Goal: Task Accomplishment & Management: Manage account settings

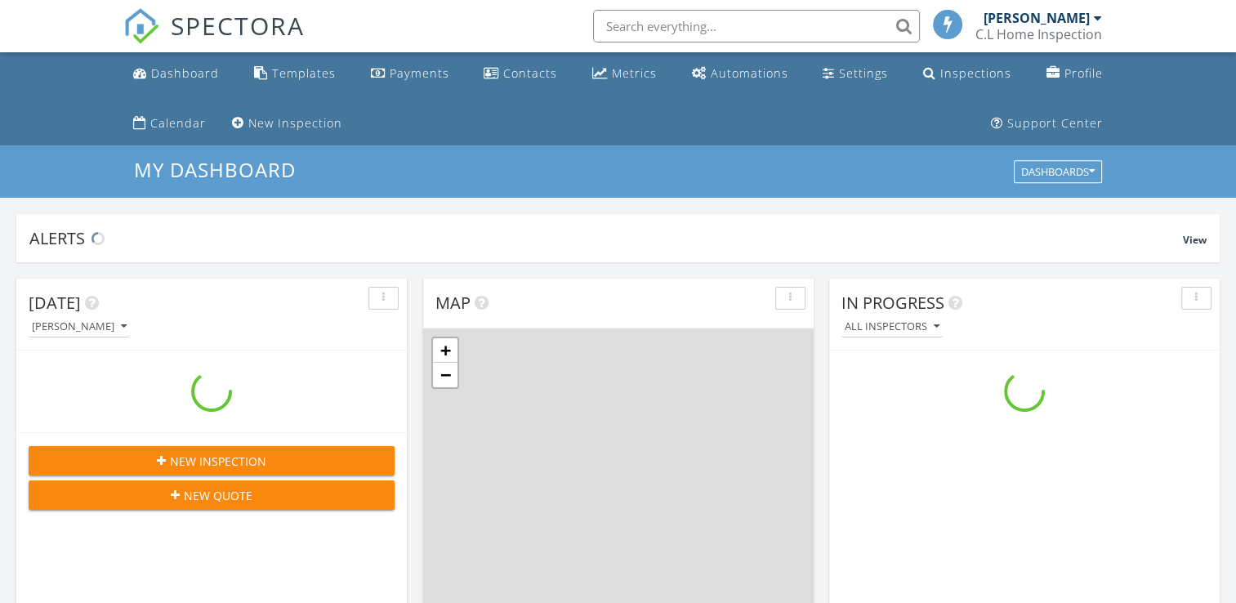
scroll to position [1512, 1261]
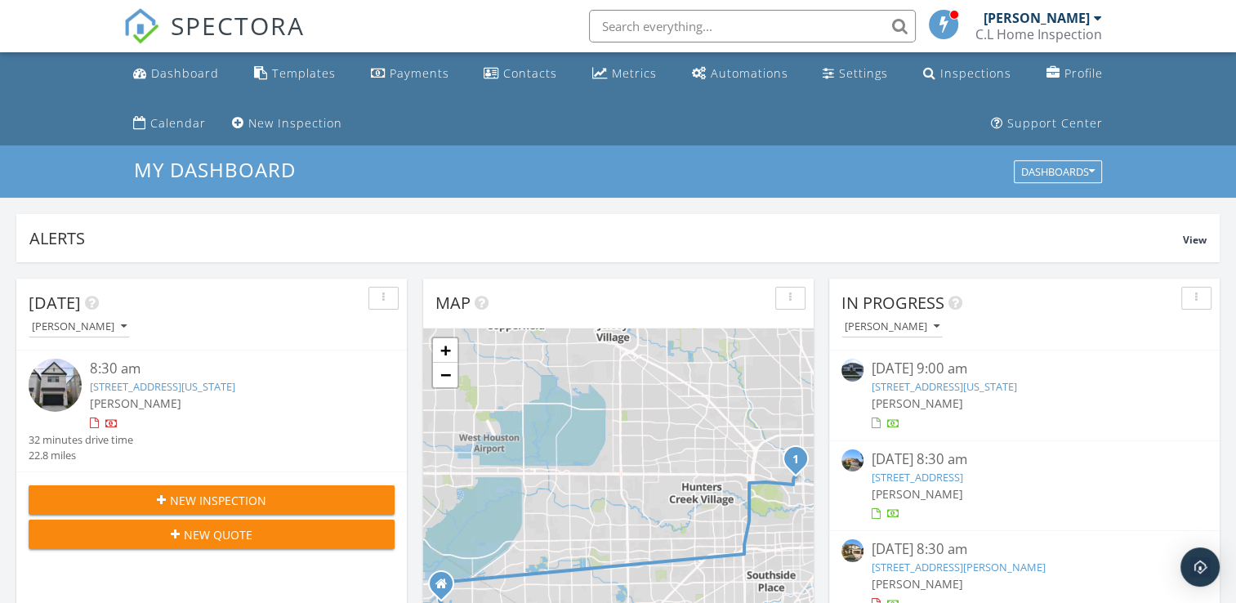
click at [199, 385] on link "5311 kansas St, Houston, TX 77007" at bounding box center [162, 386] width 145 height 15
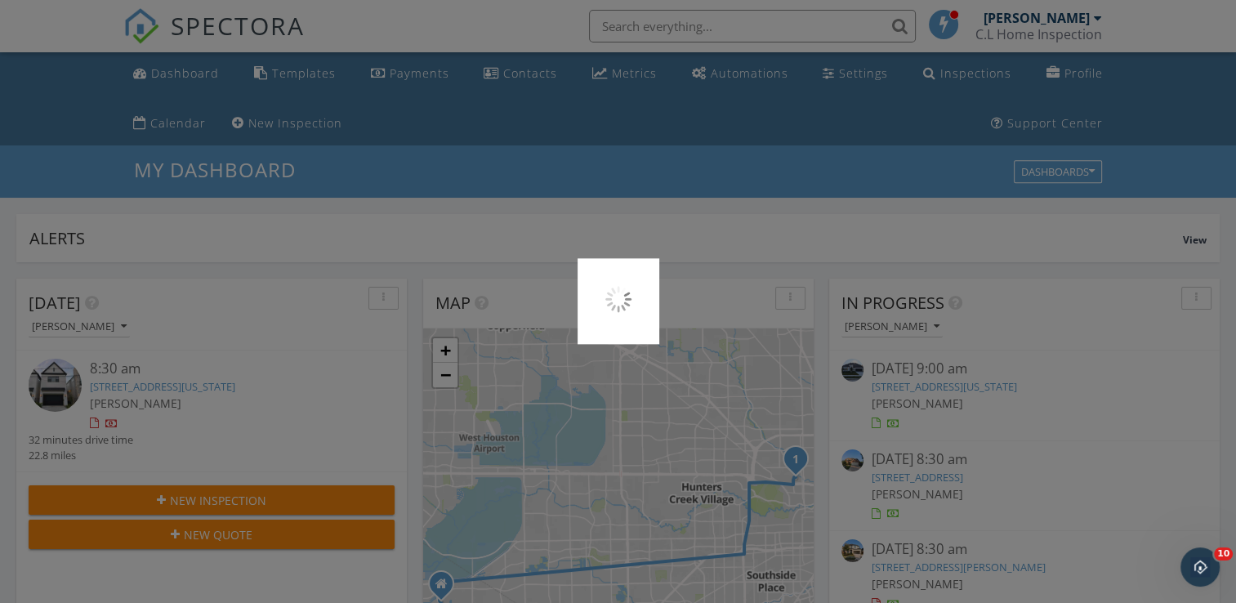
scroll to position [0, 0]
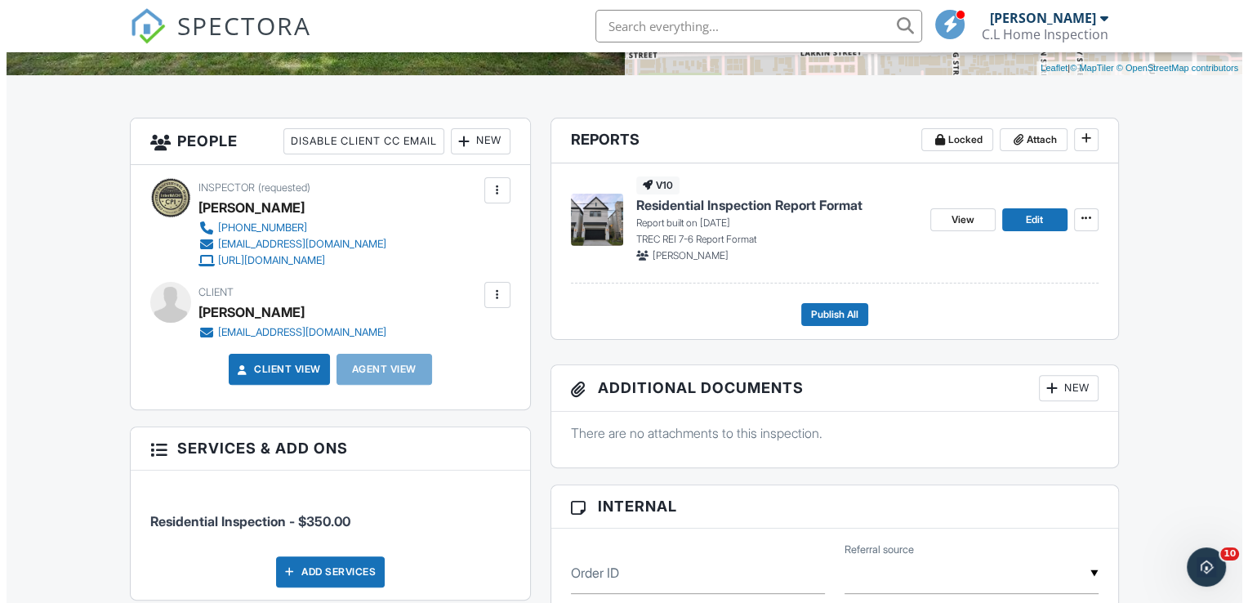
scroll to position [490, 0]
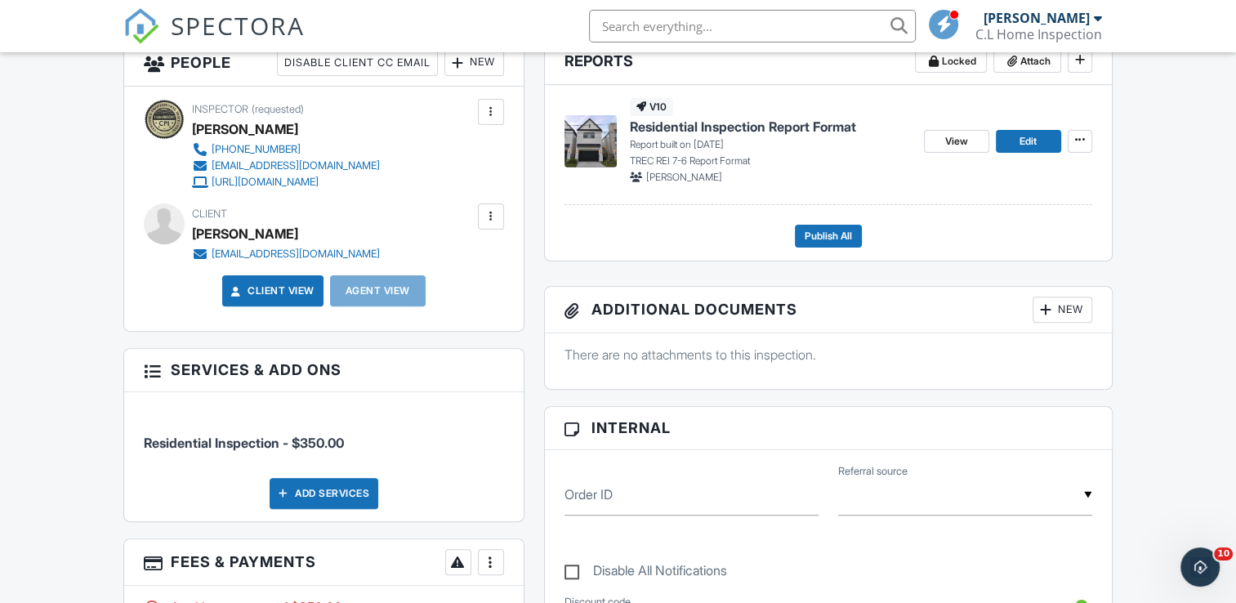
click at [495, 213] on div at bounding box center [491, 216] width 16 height 16
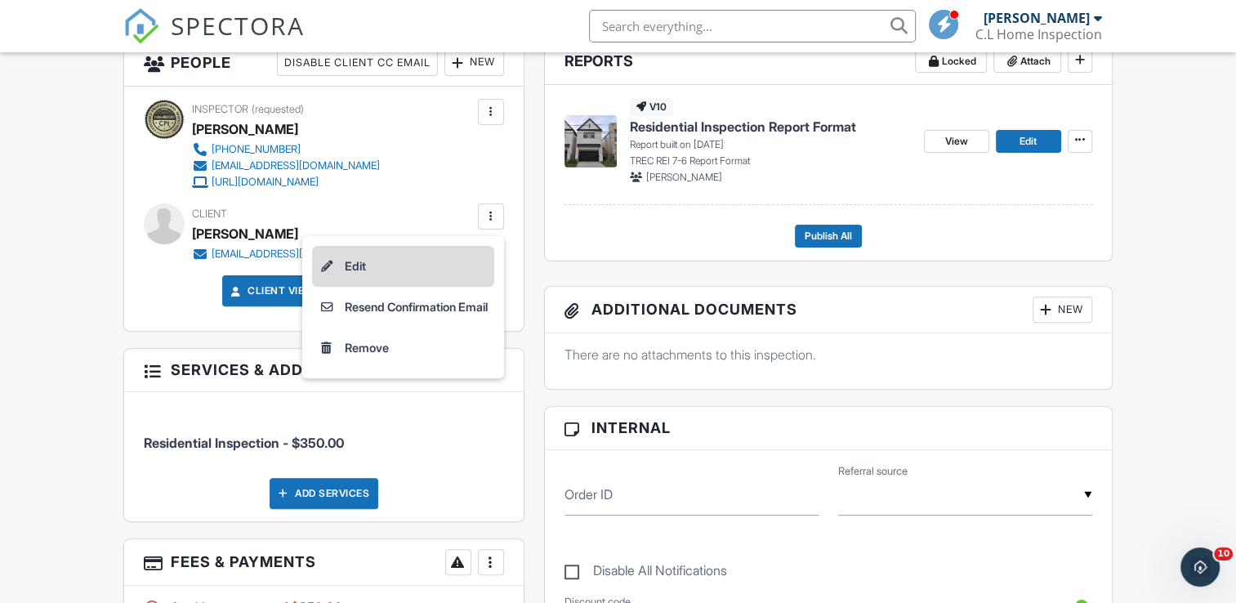
click at [367, 259] on li "Edit" at bounding box center [403, 266] width 182 height 41
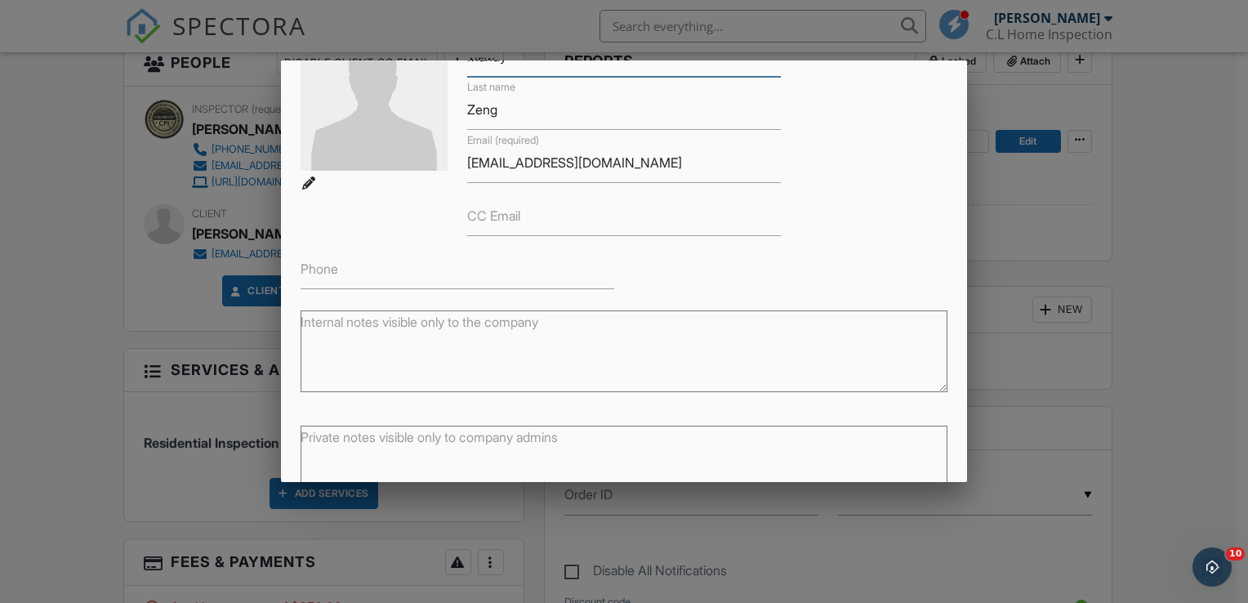
scroll to position [0, 0]
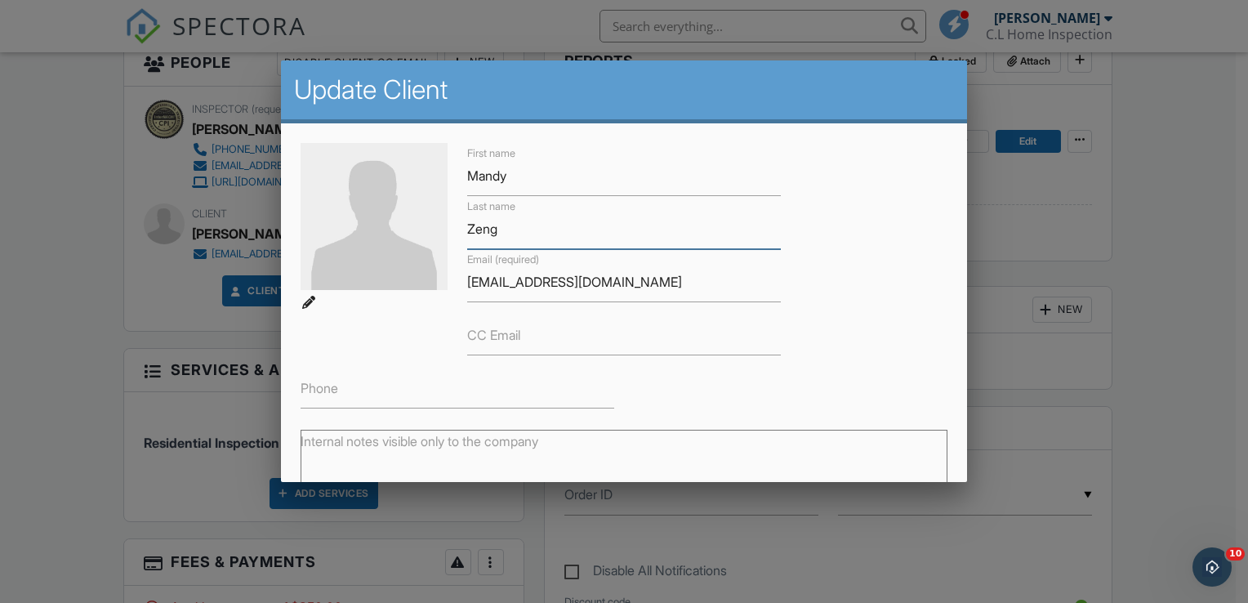
drag, startPoint x: 523, startPoint y: 229, endPoint x: 461, endPoint y: 227, distance: 62.1
click at [461, 227] on div "Last name Zeng" at bounding box center [623, 222] width 333 height 53
drag, startPoint x: 575, startPoint y: 172, endPoint x: 442, endPoint y: 174, distance: 133.1
click at [442, 174] on div "First name Mandy Last name Email (required) eachochoz@gmail.com CC Email Phone" at bounding box center [624, 275] width 666 height 265
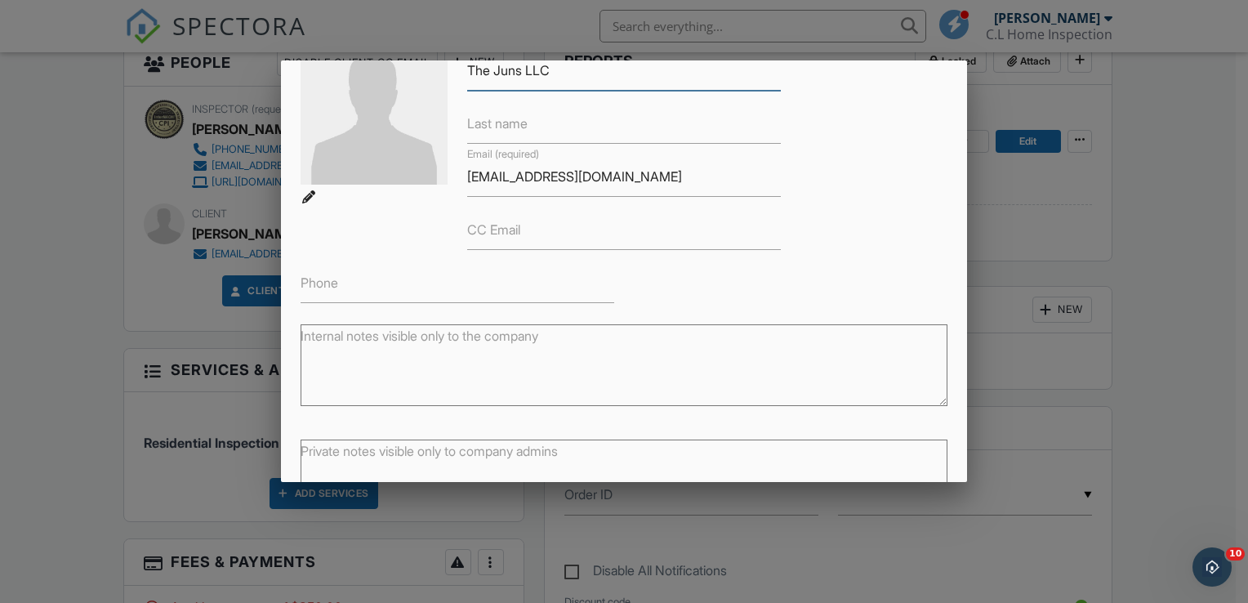
scroll to position [217, 0]
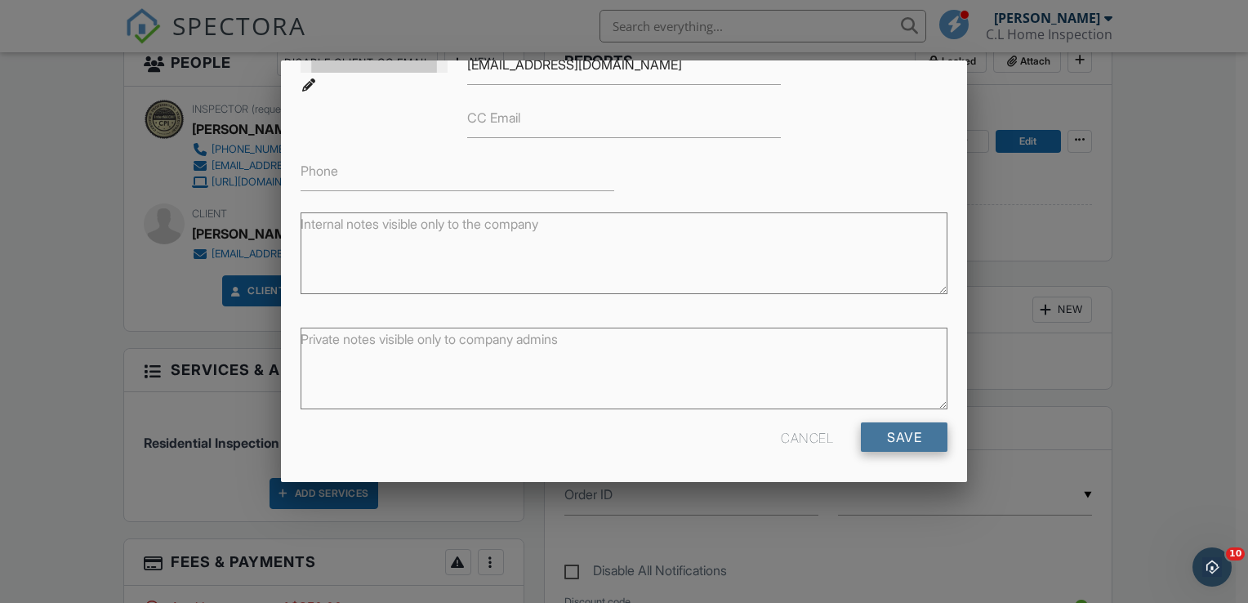
type input "The Juns LLC"
click at [879, 430] on input "Save" at bounding box center [904, 436] width 87 height 29
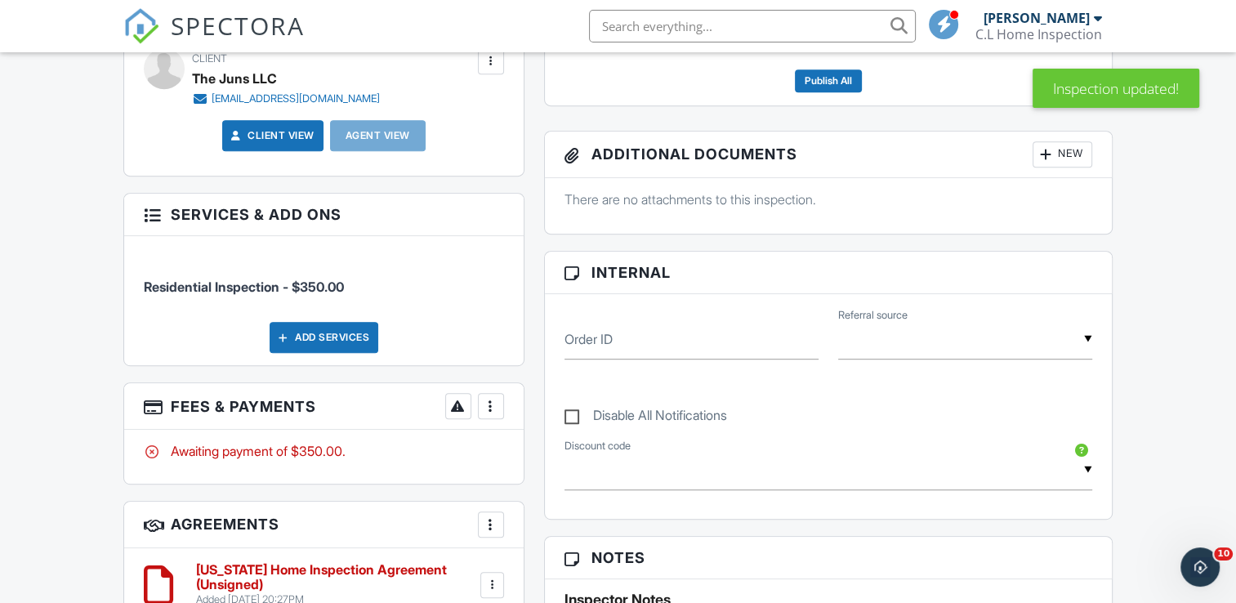
click at [493, 414] on div at bounding box center [491, 406] width 16 height 16
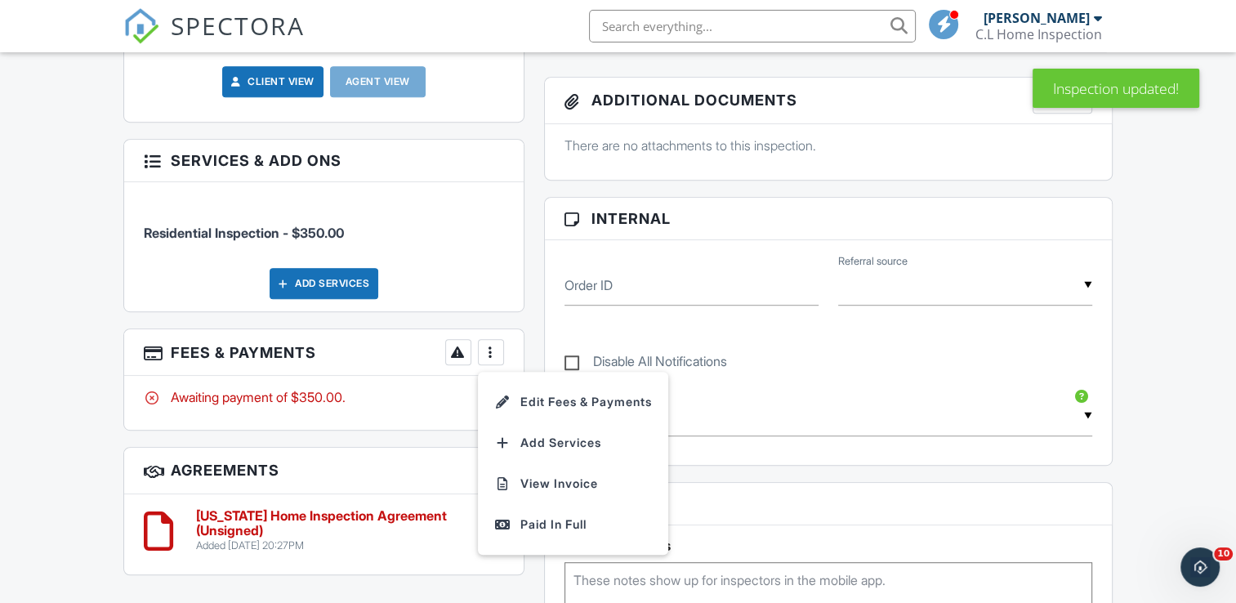
scroll to position [980, 0]
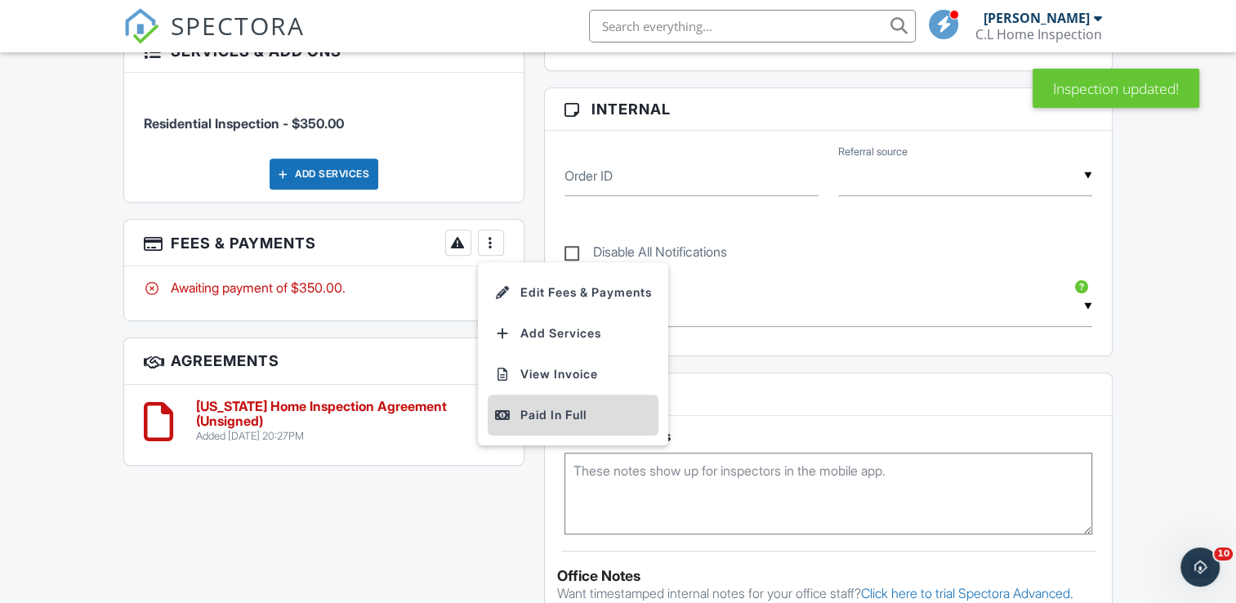
click at [511, 421] on div "Paid In Full" at bounding box center [573, 415] width 158 height 20
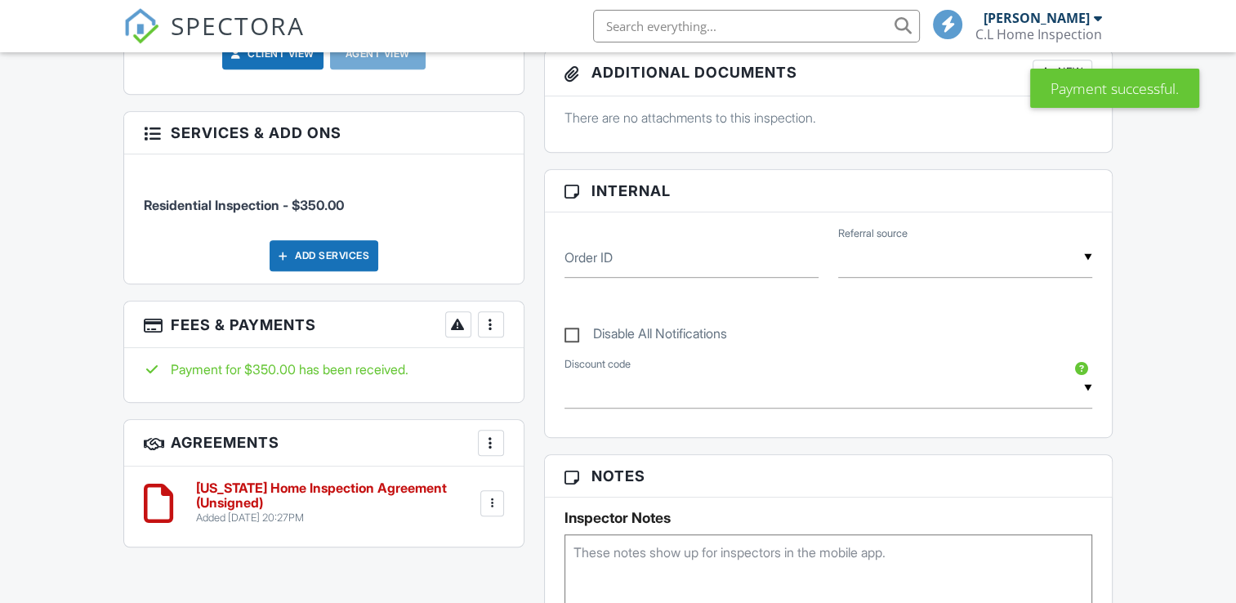
click at [490, 332] on div at bounding box center [491, 324] width 16 height 16
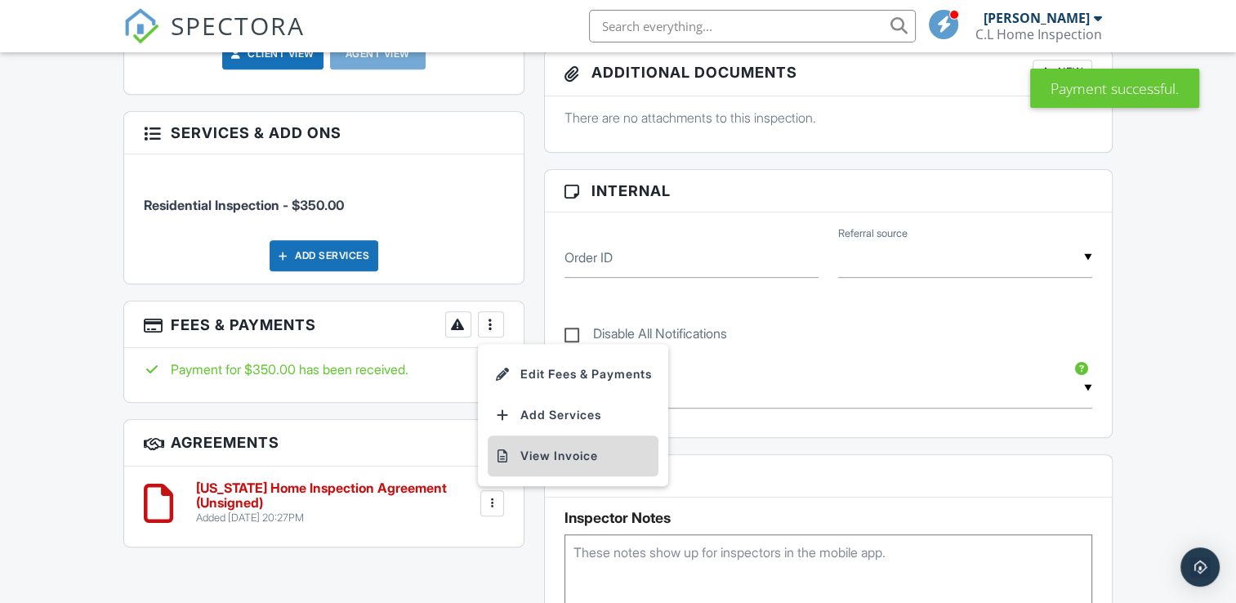
click at [549, 476] on li "View Invoice" at bounding box center [573, 455] width 171 height 41
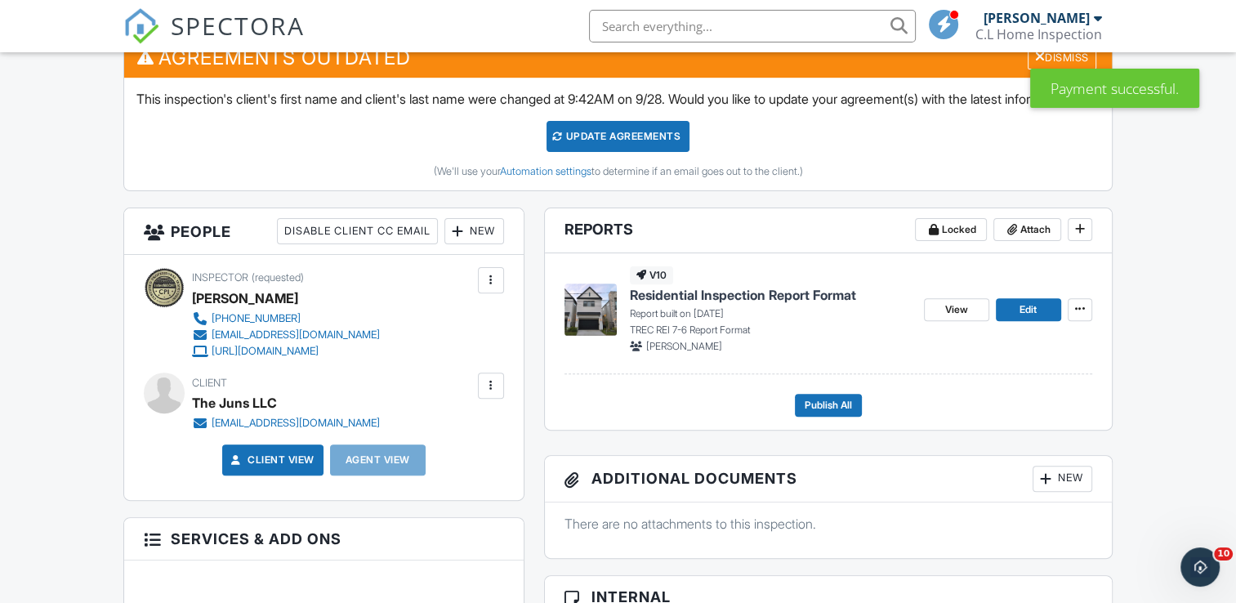
scroll to position [490, 0]
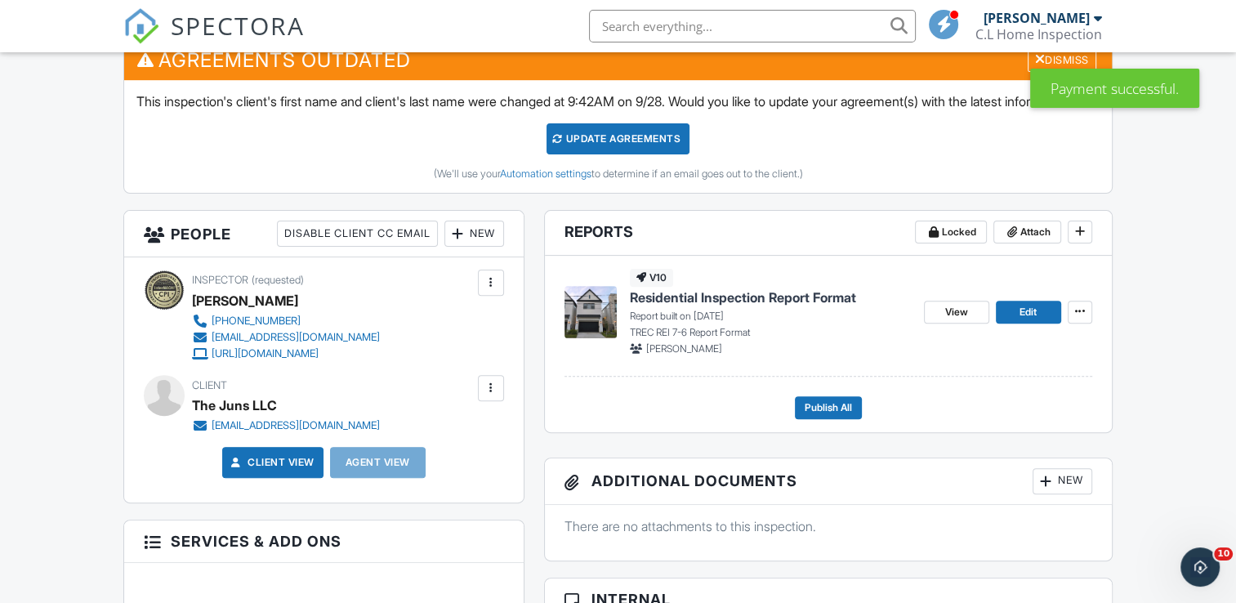
click at [762, 306] on span "Residential Inspection Report Format" at bounding box center [743, 297] width 226 height 18
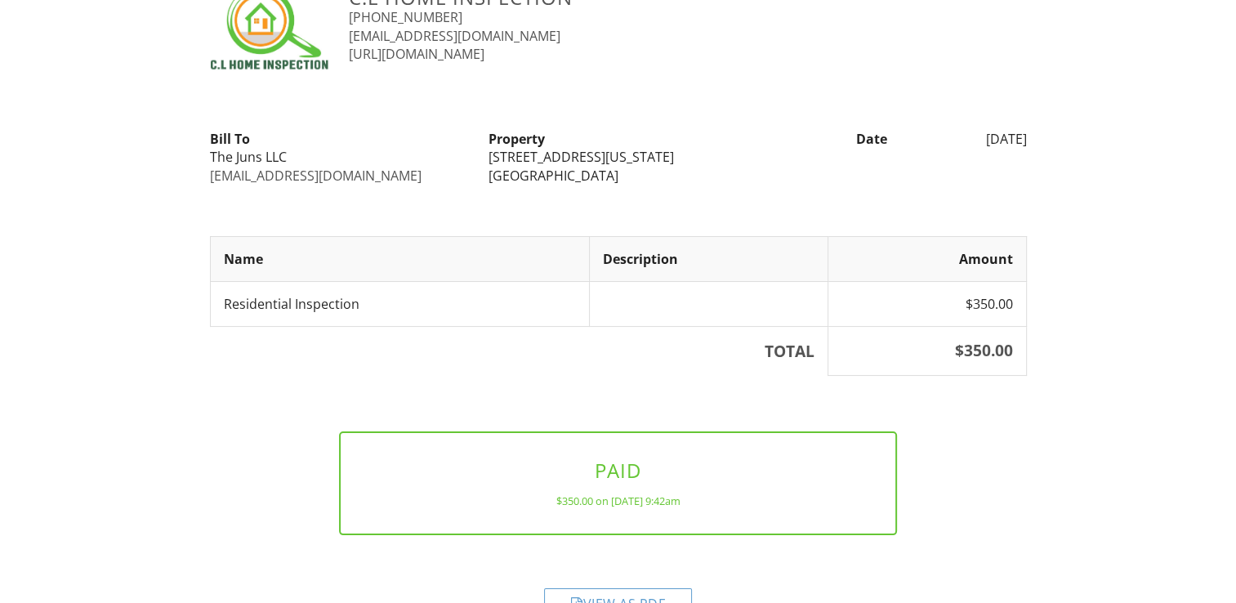
scroll to position [107, 0]
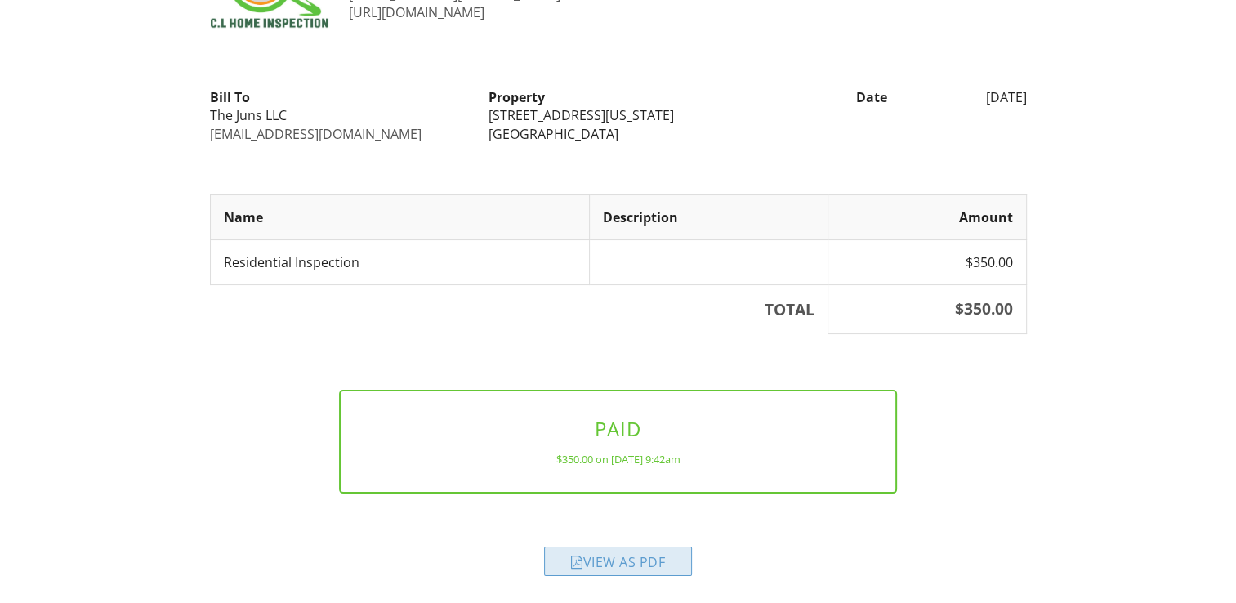
click at [624, 563] on div "View as PDF" at bounding box center [618, 560] width 148 height 29
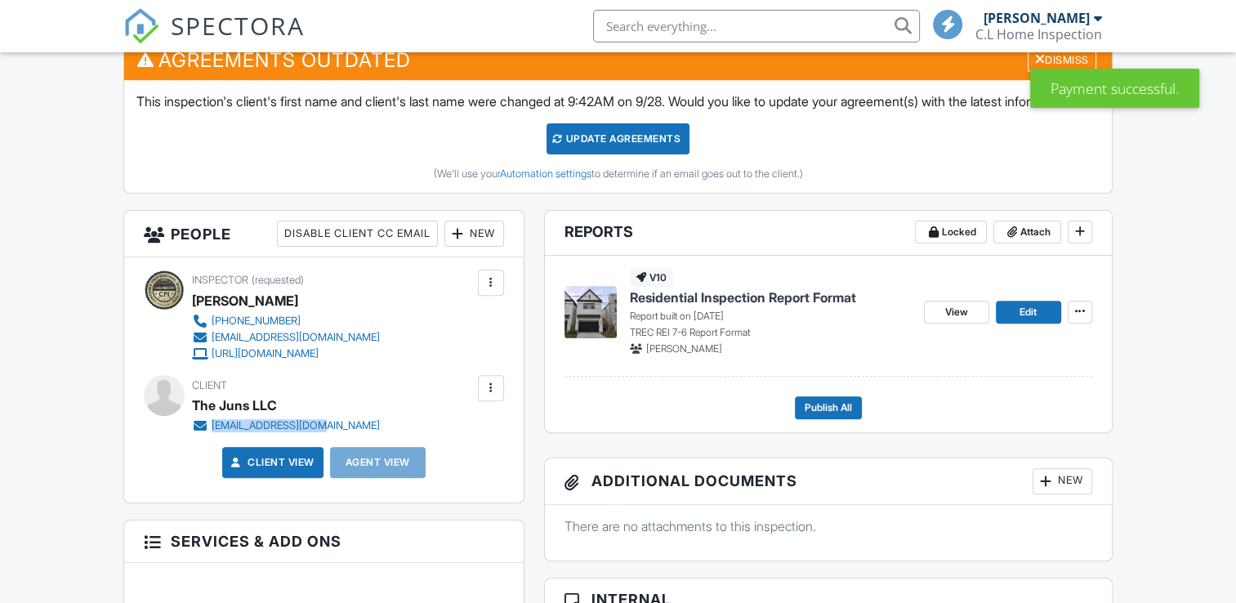
scroll to position [490, 0]
click at [209, 434] on div "Client The Juns LLC [EMAIL_ADDRESS][DOMAIN_NAME]" at bounding box center [325, 404] width 266 height 59
drag, startPoint x: 0, startPoint y: 0, endPoint x: 229, endPoint y: 441, distance: 497.1
click at [750, 306] on span "Residential Inspection Report Format" at bounding box center [743, 297] width 226 height 18
